Goal: Task Accomplishment & Management: Use online tool/utility

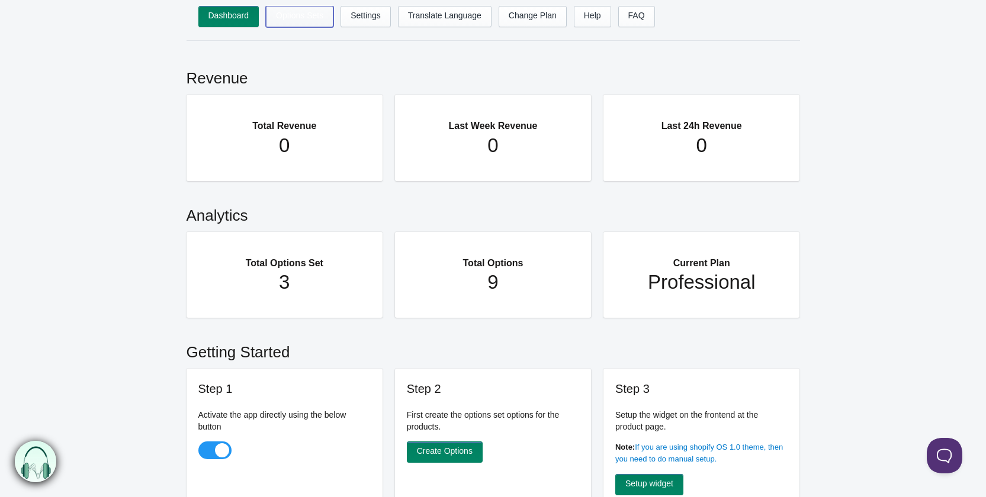
click at [297, 14] on link "Options Sets" at bounding box center [299, 16] width 67 height 21
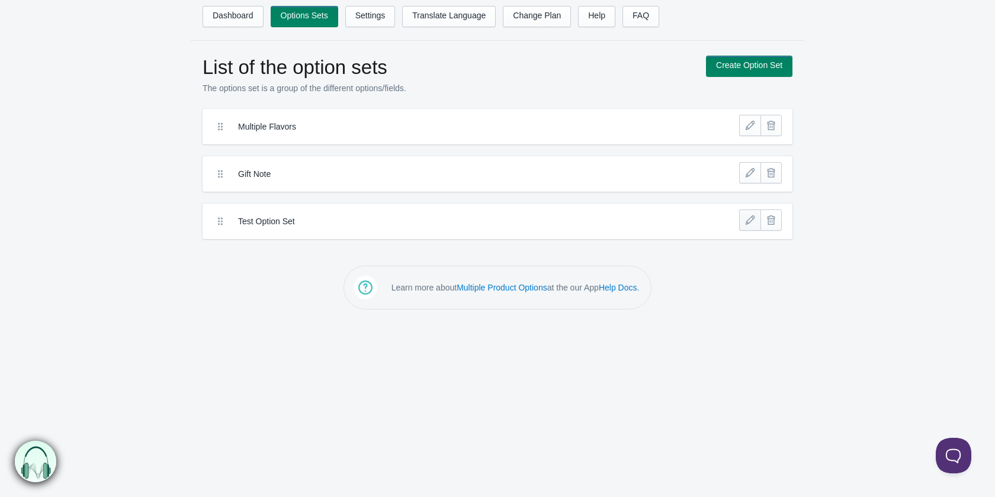
click at [745, 223] on link at bounding box center [749, 220] width 21 height 21
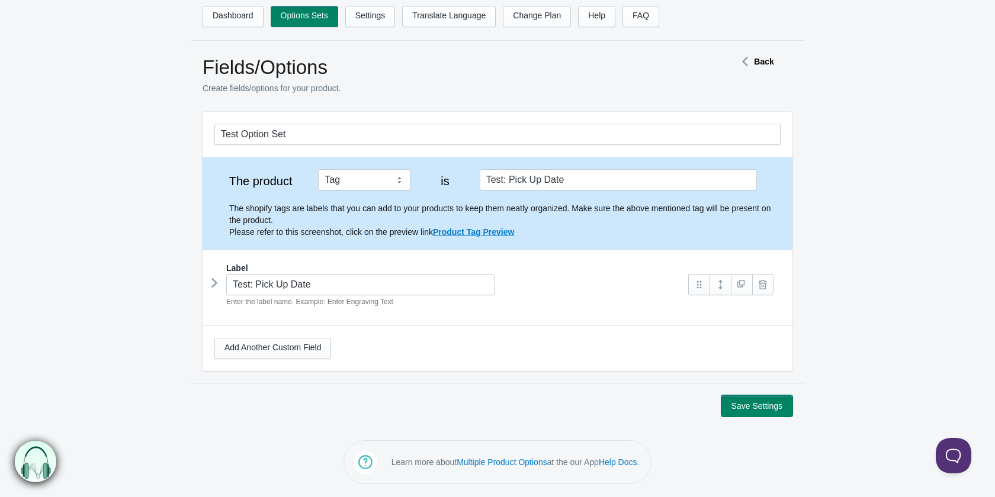
click at [766, 403] on button "Save Settings" at bounding box center [756, 406] width 71 height 21
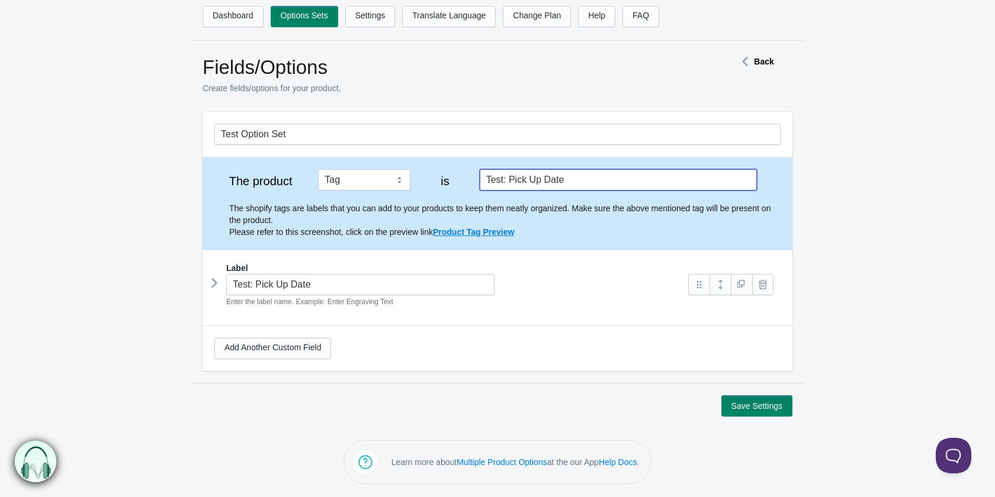
drag, startPoint x: 607, startPoint y: 187, endPoint x: 461, endPoint y: 162, distance: 148.4
click at [461, 162] on div "The product Tag Vendor Type URL Handle All Products is Test: Pick Up Date The s…" at bounding box center [497, 203] width 590 height 92
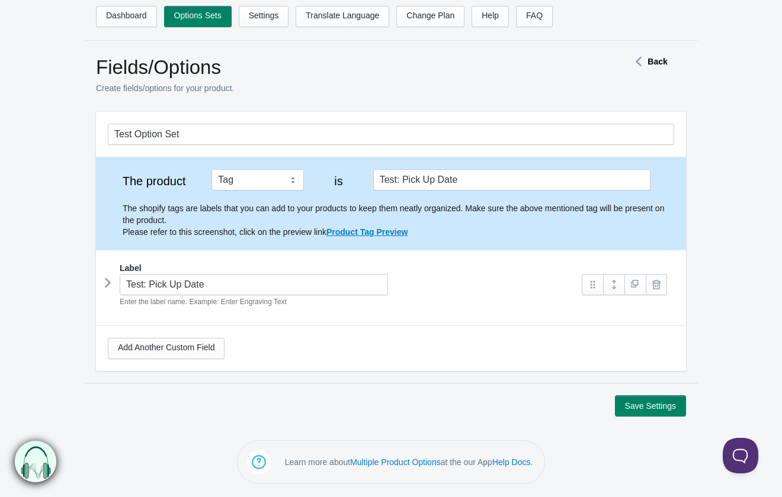
click at [108, 286] on icon at bounding box center [108, 283] width 0 height 18
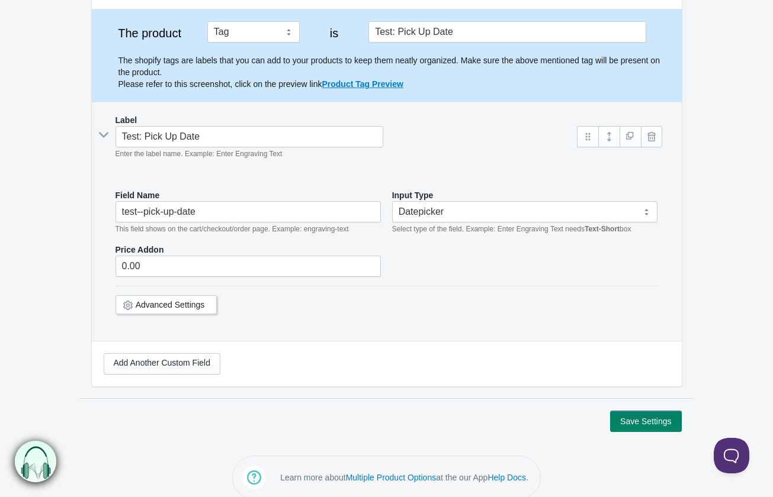
scroll to position [161, 0]
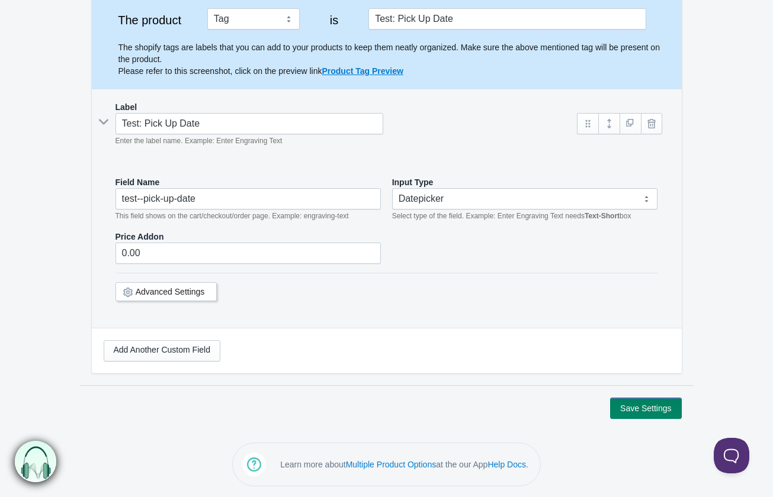
click at [165, 294] on link "Advanced Settings" at bounding box center [170, 291] width 69 height 9
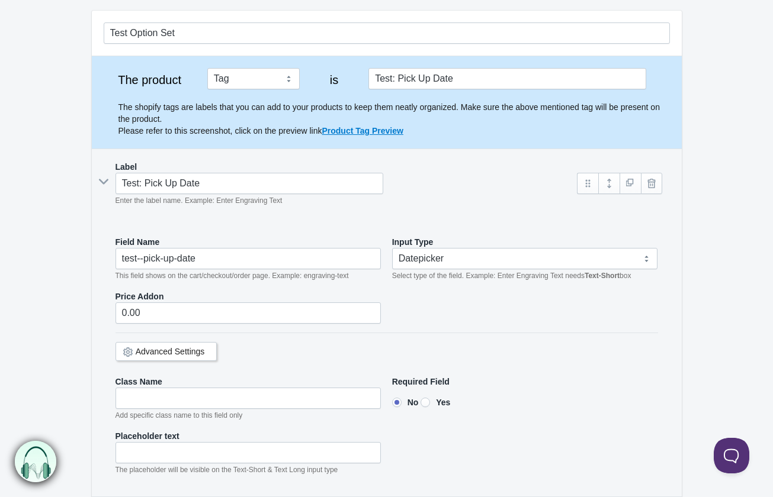
scroll to position [32, 0]
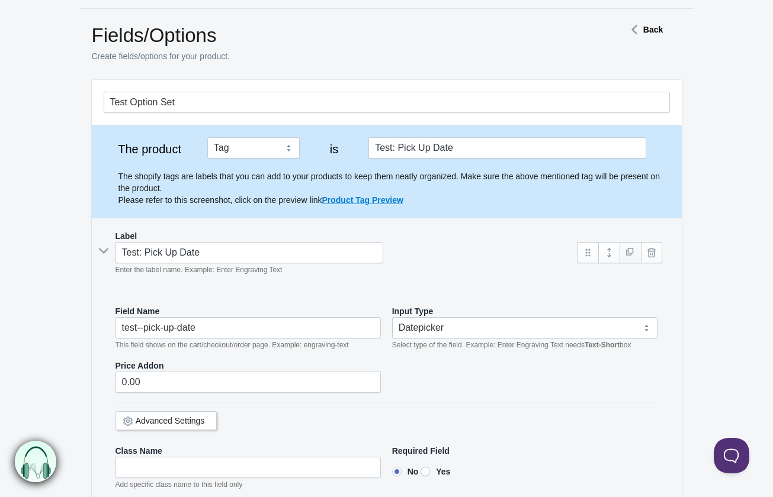
click at [626, 248] on link at bounding box center [629, 252] width 21 height 21
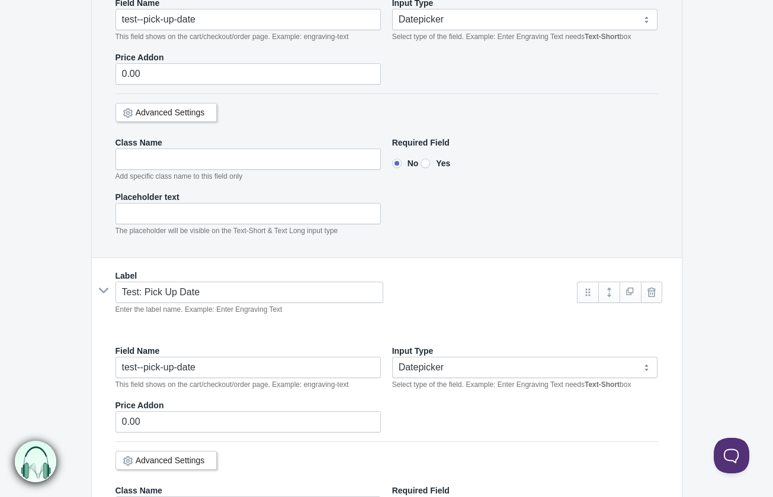
scroll to position [387, 0]
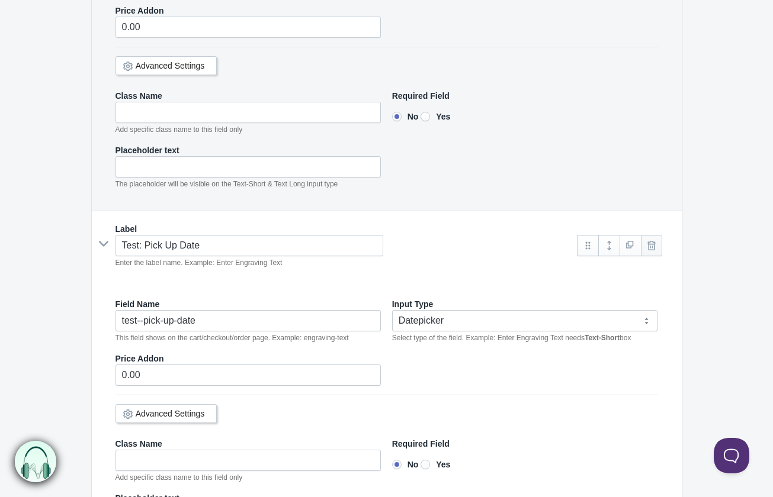
click at [650, 243] on link at bounding box center [651, 245] width 21 height 21
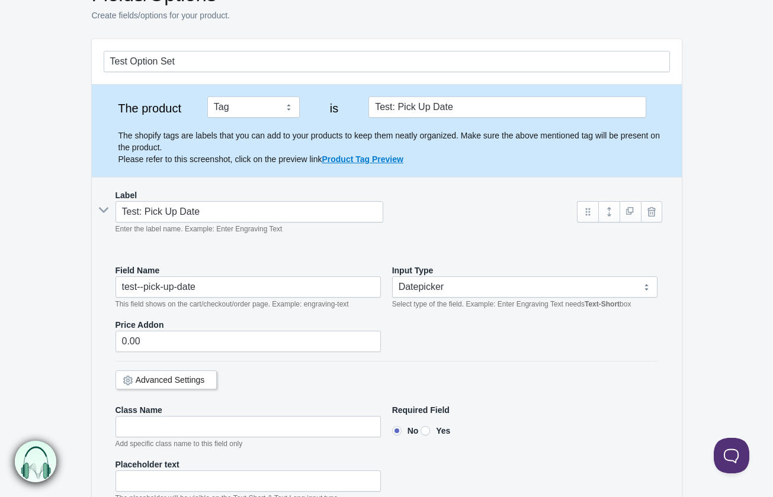
scroll to position [32, 0]
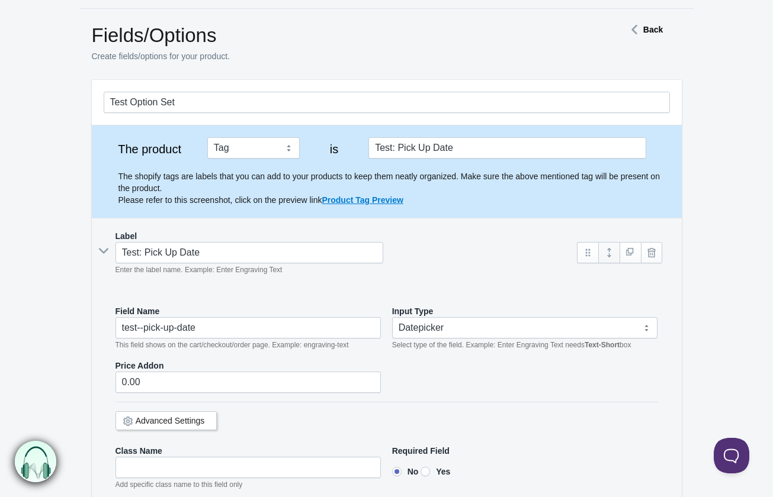
click at [607, 252] on link at bounding box center [608, 252] width 21 height 21
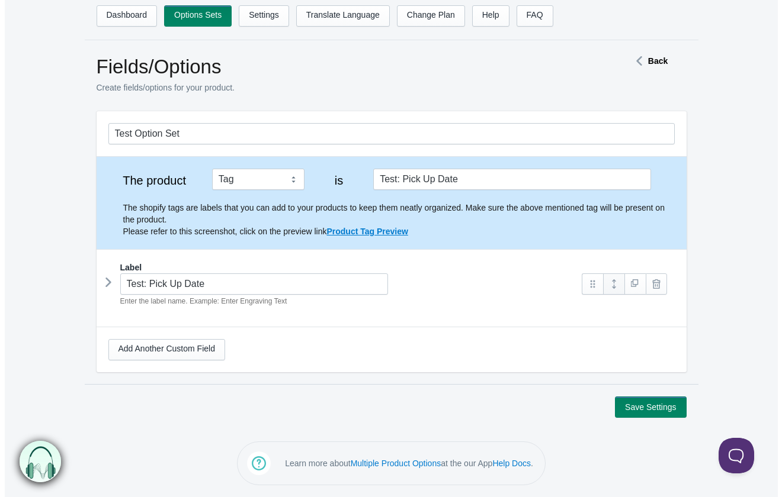
scroll to position [0, 0]
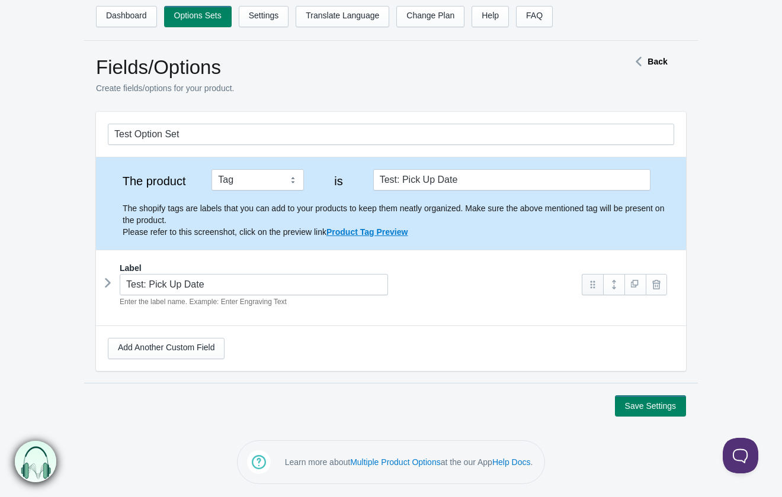
click at [596, 288] on link at bounding box center [591, 284] width 21 height 21
click at [258, 22] on link "Settings" at bounding box center [264, 16] width 50 height 21
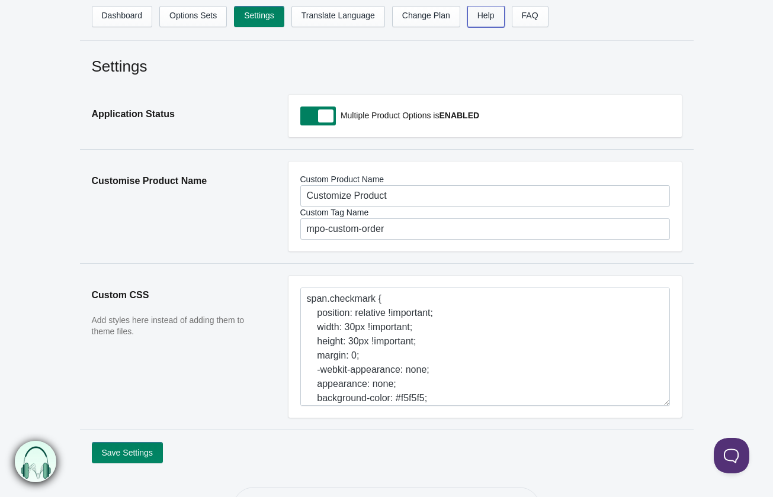
click at [472, 24] on link "Help" at bounding box center [485, 16] width 37 height 21
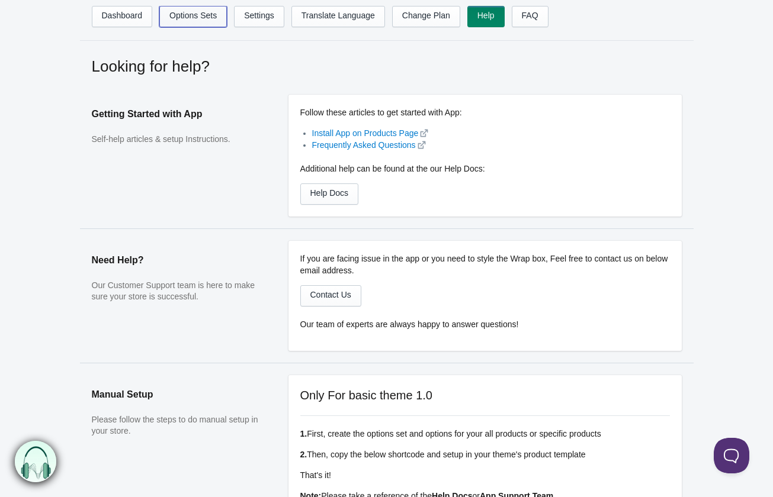
click at [195, 12] on link "Options Sets" at bounding box center [192, 16] width 67 height 21
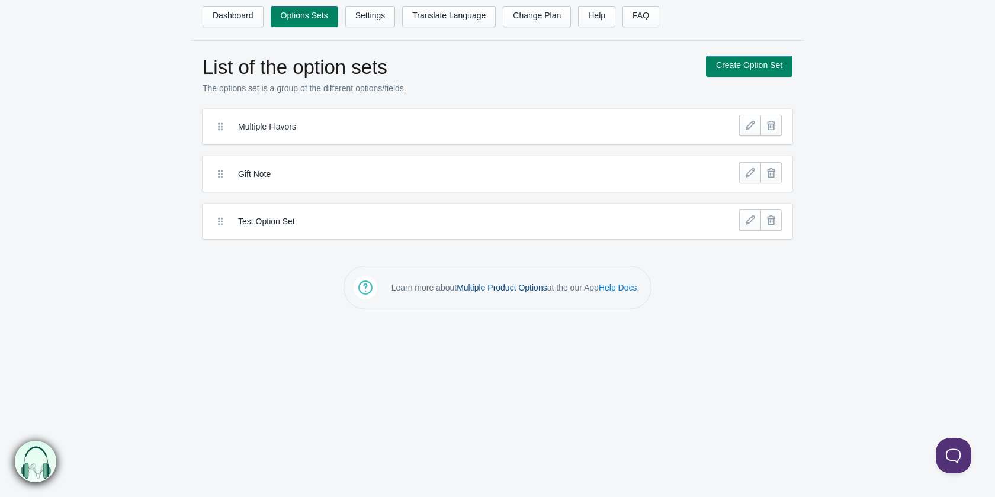
click at [500, 287] on link "Multiple Product Options" at bounding box center [501, 287] width 91 height 9
click at [592, 22] on link "Help" at bounding box center [596, 16] width 37 height 21
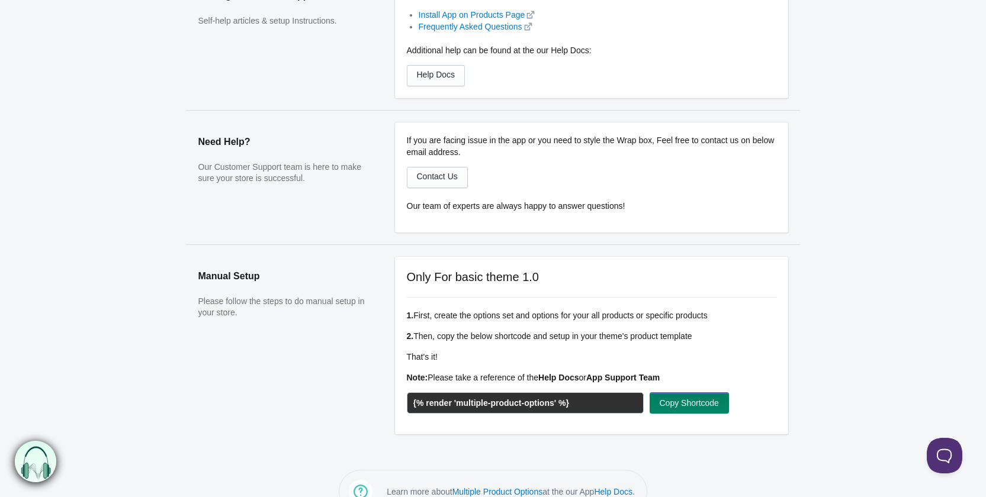
scroll to position [147, 0]
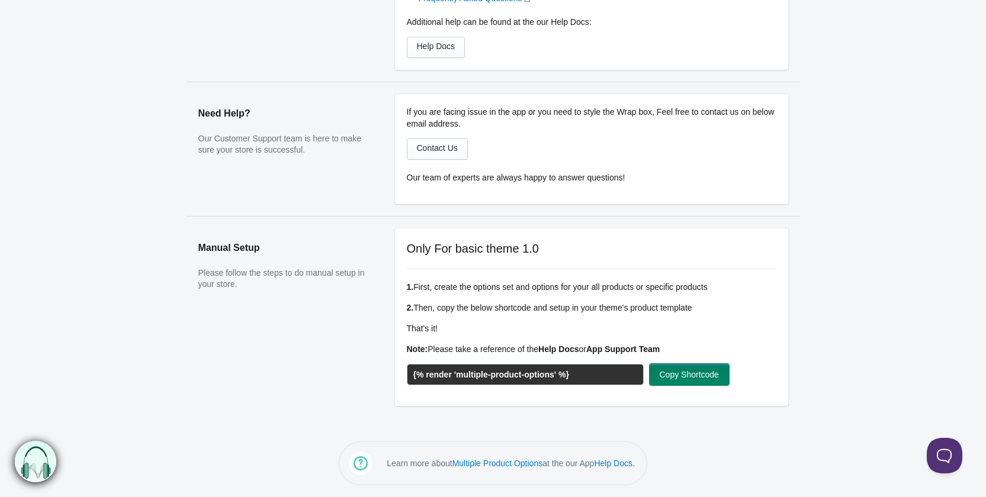
click at [678, 374] on button "Copy Shortcode" at bounding box center [689, 374] width 79 height 21
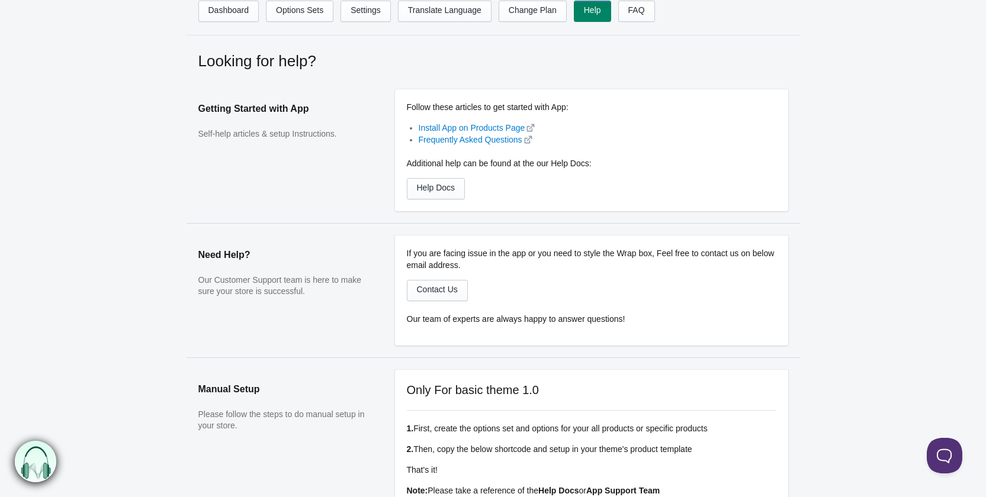
scroll to position [0, 0]
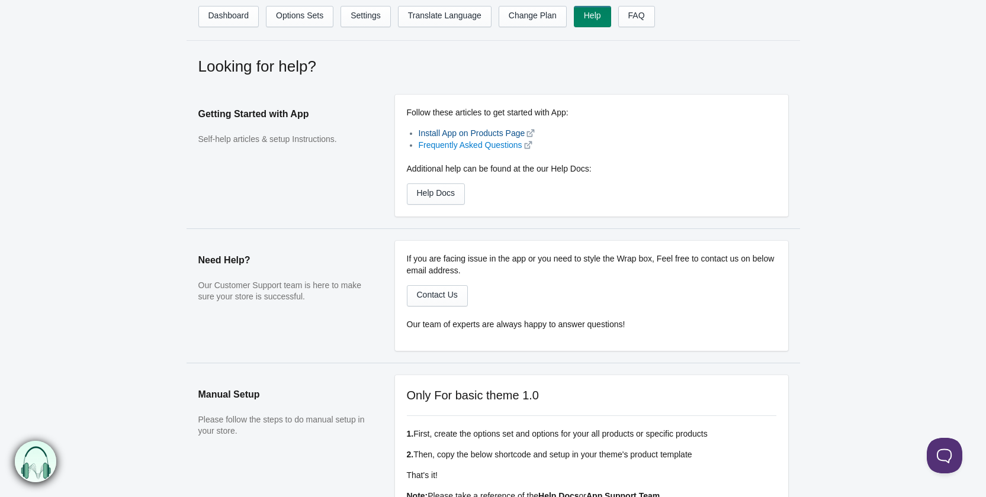
click at [490, 135] on link "Install App on Products Page" at bounding box center [472, 132] width 107 height 9
